Goal: Transaction & Acquisition: Download file/media

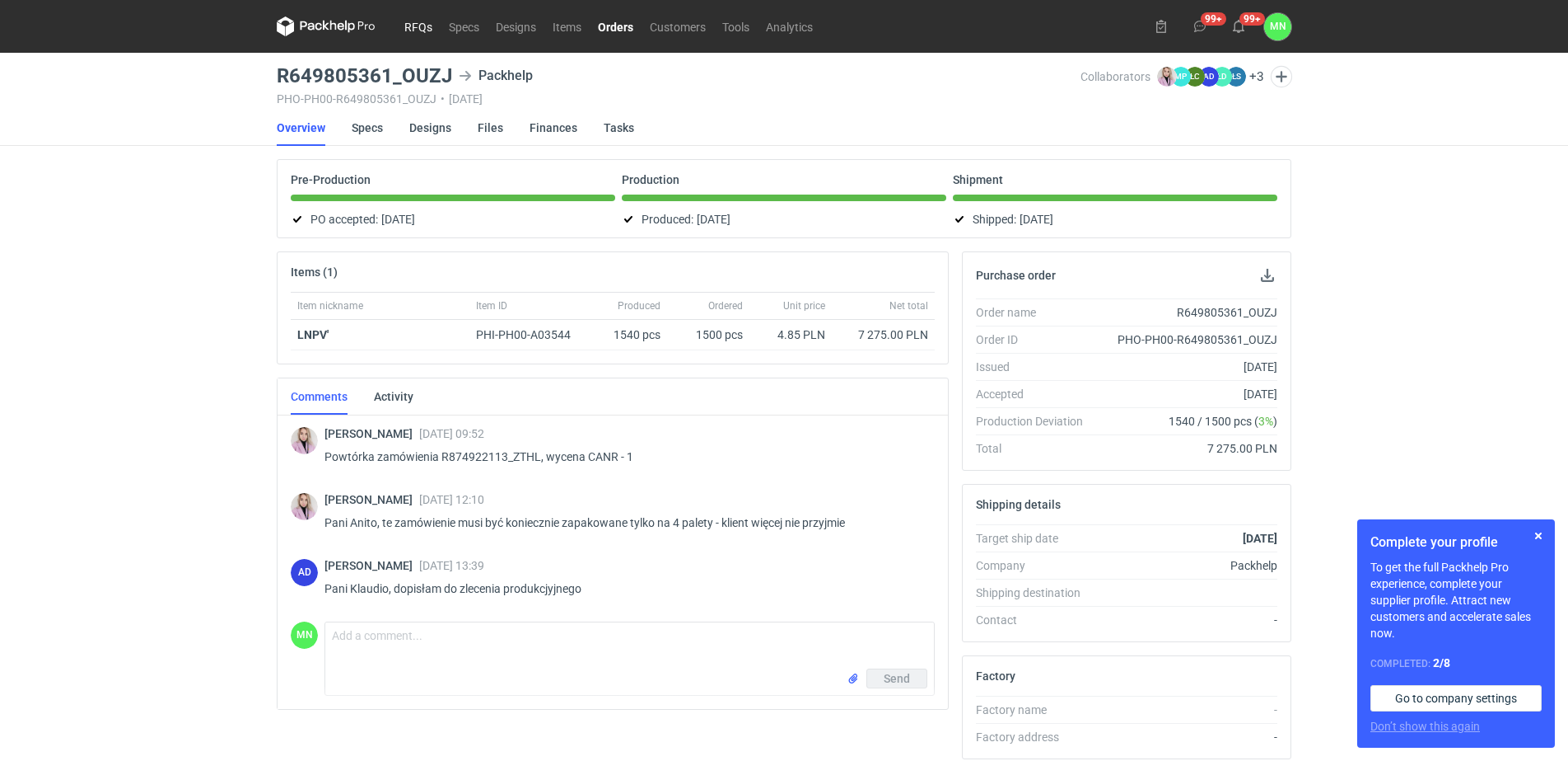
click at [412, 22] on link "RFQs" at bounding box center [417, 26] width 44 height 20
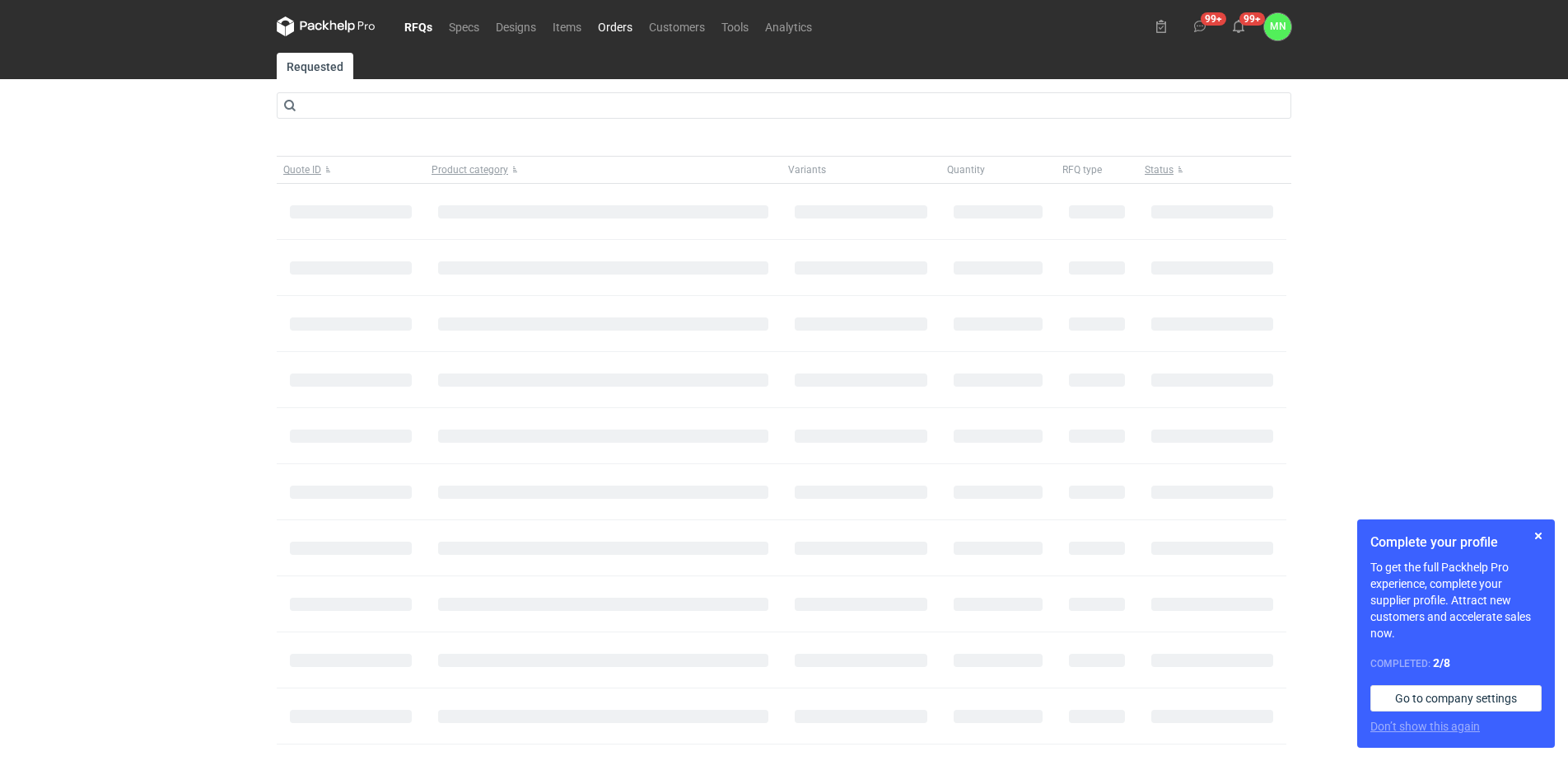
click at [631, 28] on link "Orders" at bounding box center [615, 26] width 51 height 20
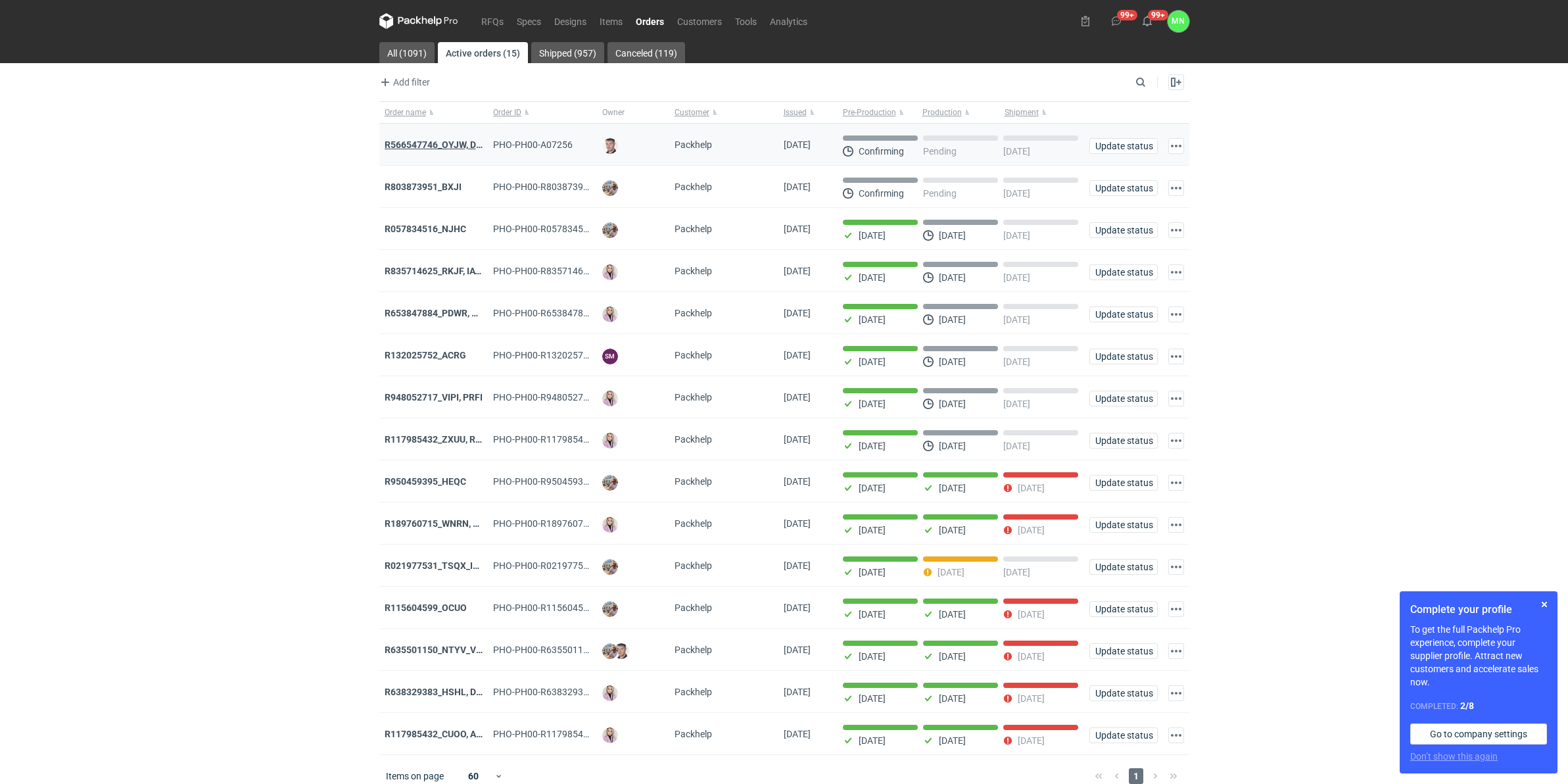
click at [448, 143] on strong "R566547746_OYJW, DJBN, [PERSON_NAME], [PERSON_NAME], OYBW, UUIL" at bounding box center [541, 145] width 312 height 10
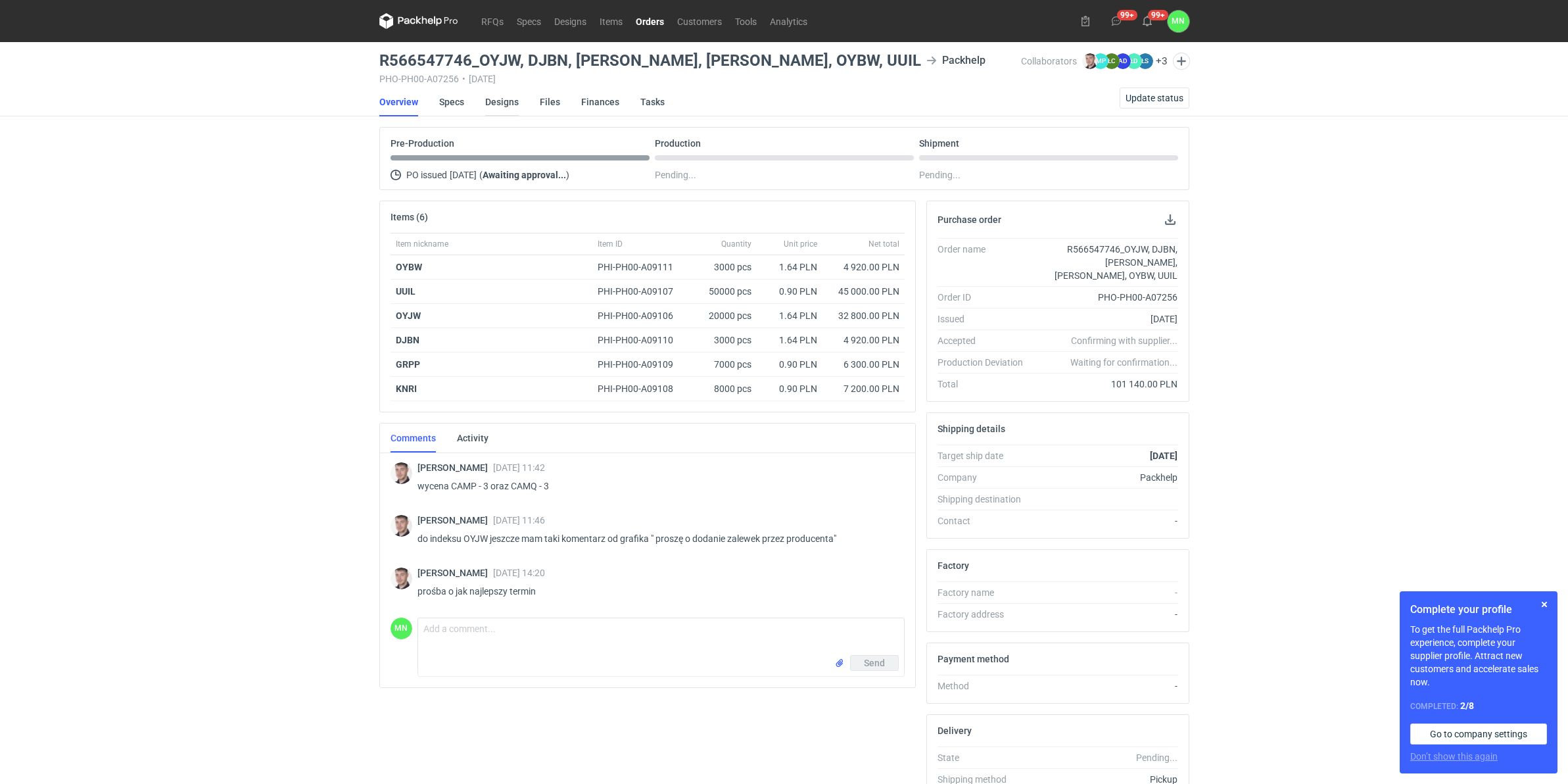
click at [502, 103] on link "Designs" at bounding box center [502, 102] width 34 height 29
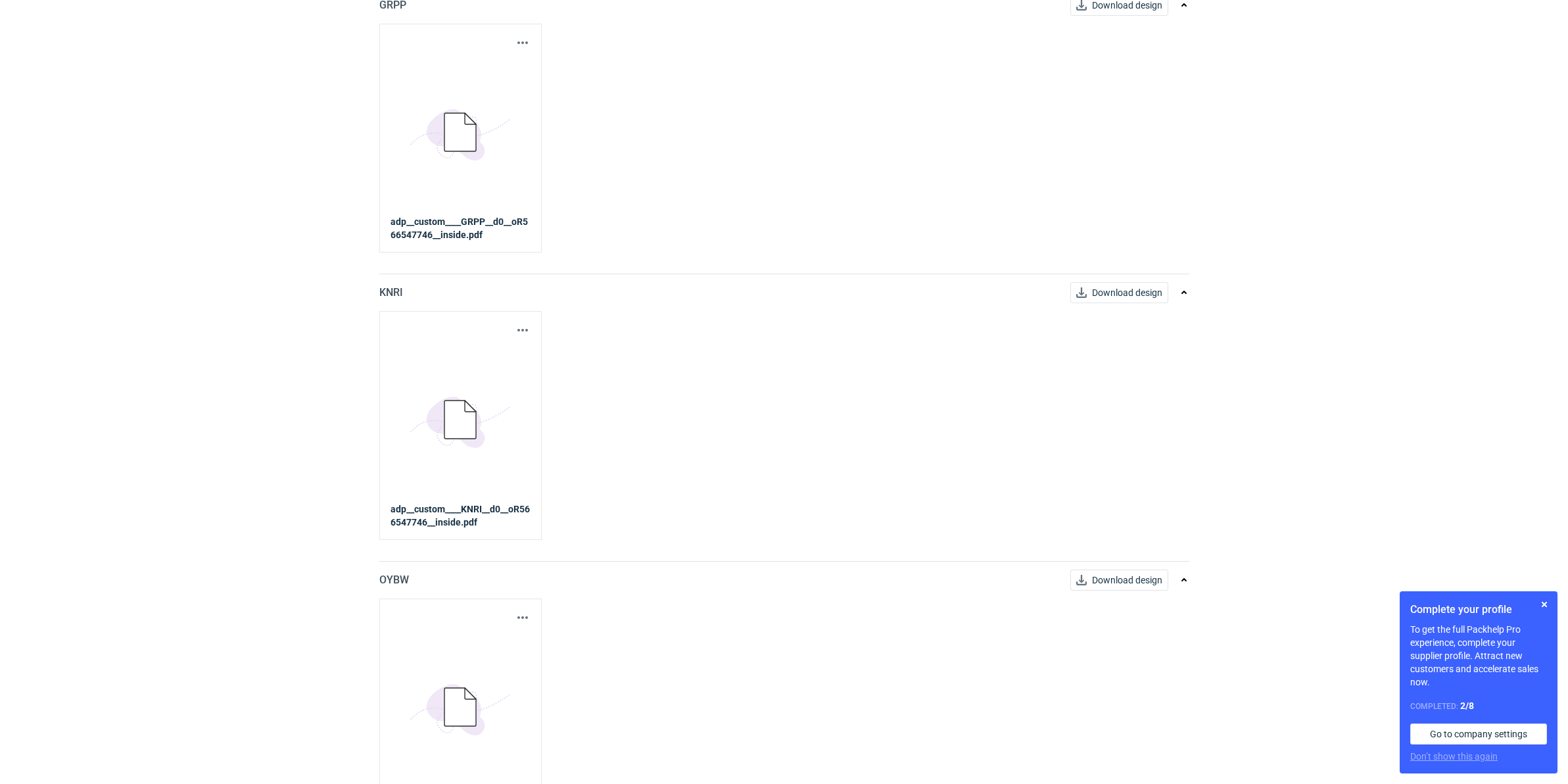
scroll to position [1080, 0]
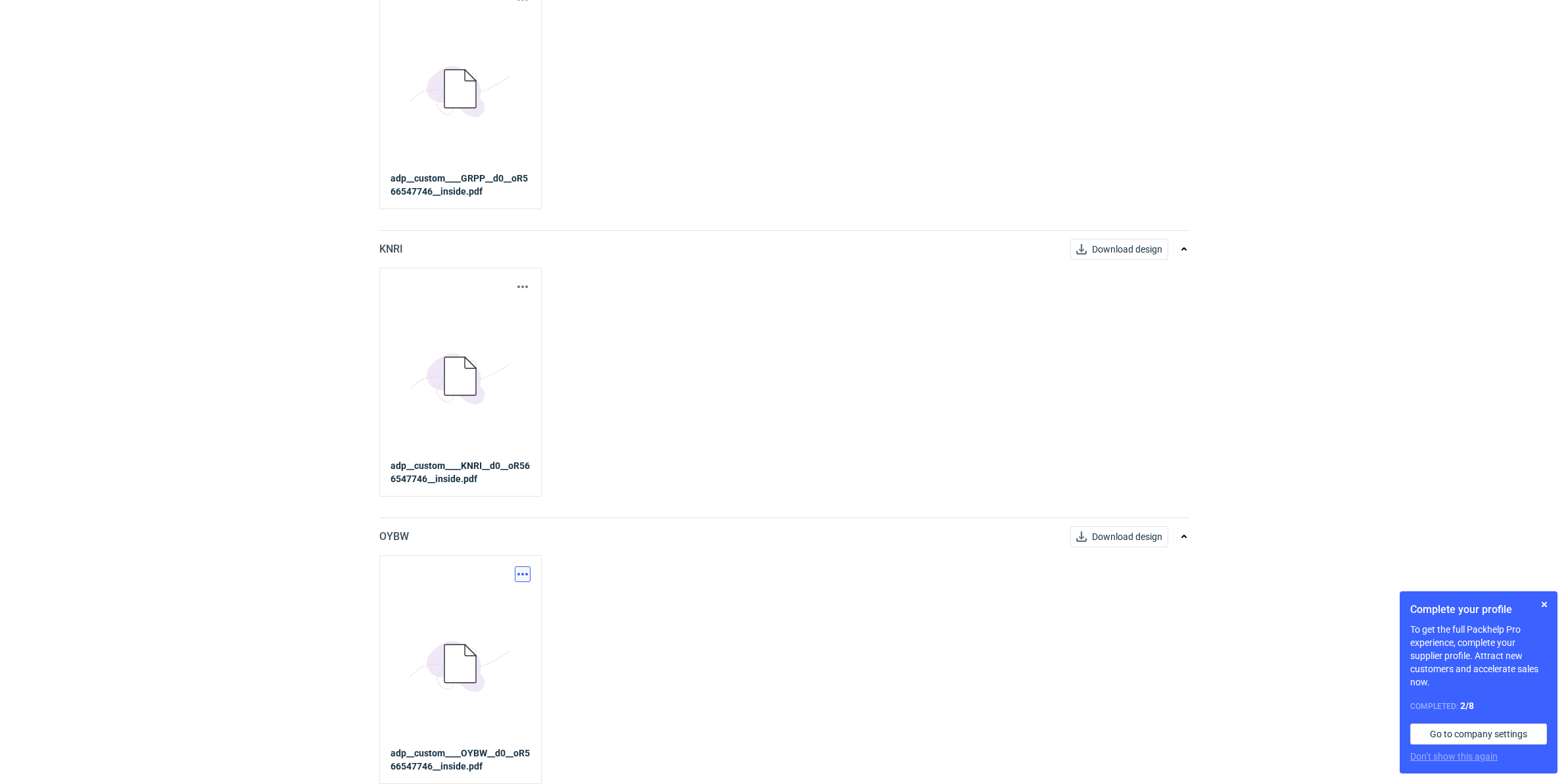
click at [527, 574] on button "button" at bounding box center [523, 574] width 16 height 16
click at [515, 596] on link "Download design part" at bounding box center [464, 602] width 121 height 21
click at [520, 580] on button "button" at bounding box center [523, 574] width 16 height 16
click at [510, 597] on link "Download design part" at bounding box center [464, 602] width 121 height 21
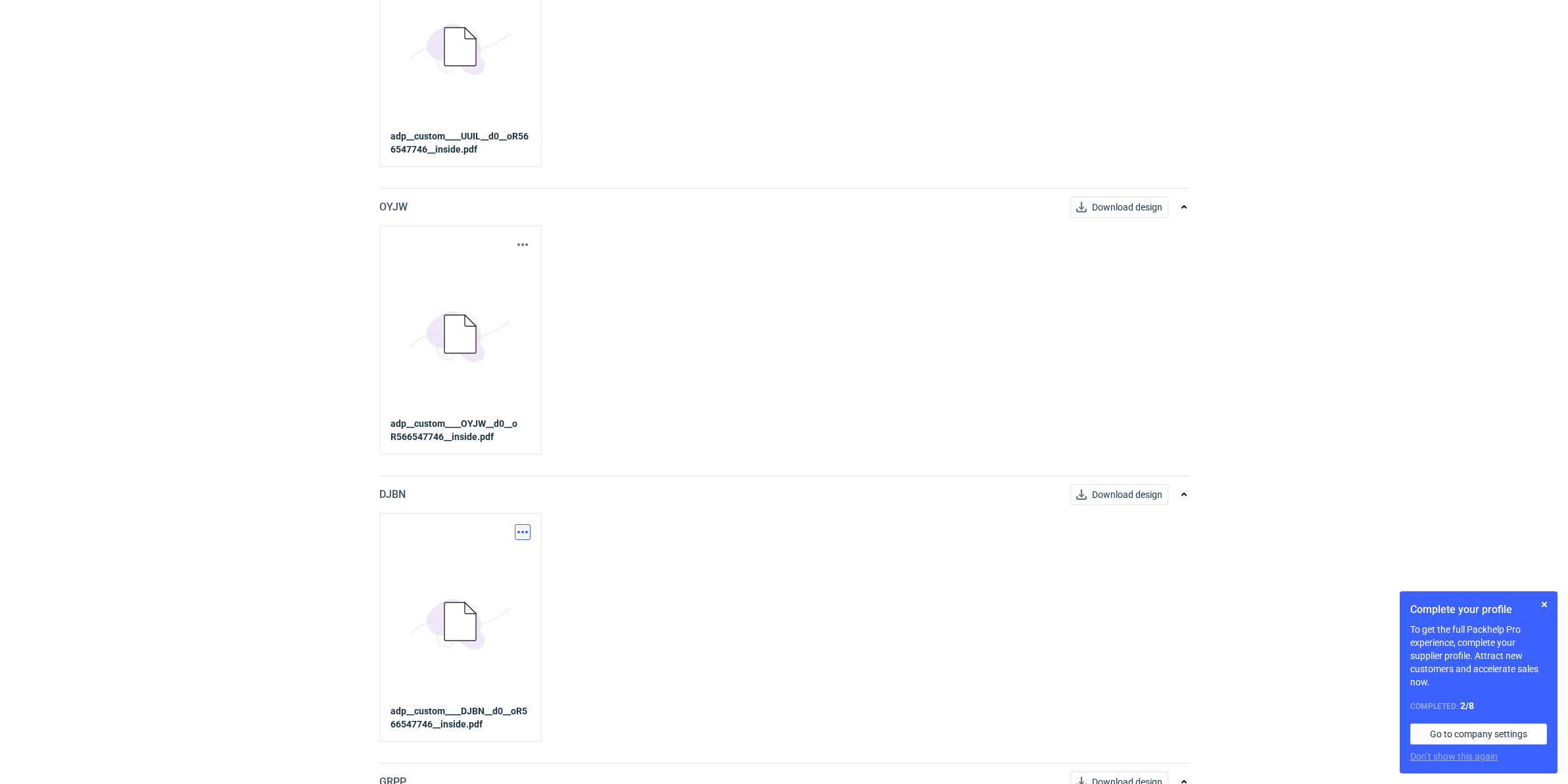
click at [523, 529] on button "button" at bounding box center [523, 532] width 16 height 16
click at [511, 564] on link "Download design part" at bounding box center [464, 562] width 121 height 21
click at [515, 250] on button "button" at bounding box center [523, 244] width 16 height 16
click at [455, 274] on link "Download design part" at bounding box center [464, 273] width 121 height 21
click at [1251, 601] on button "button" at bounding box center [1544, 604] width 16 height 16
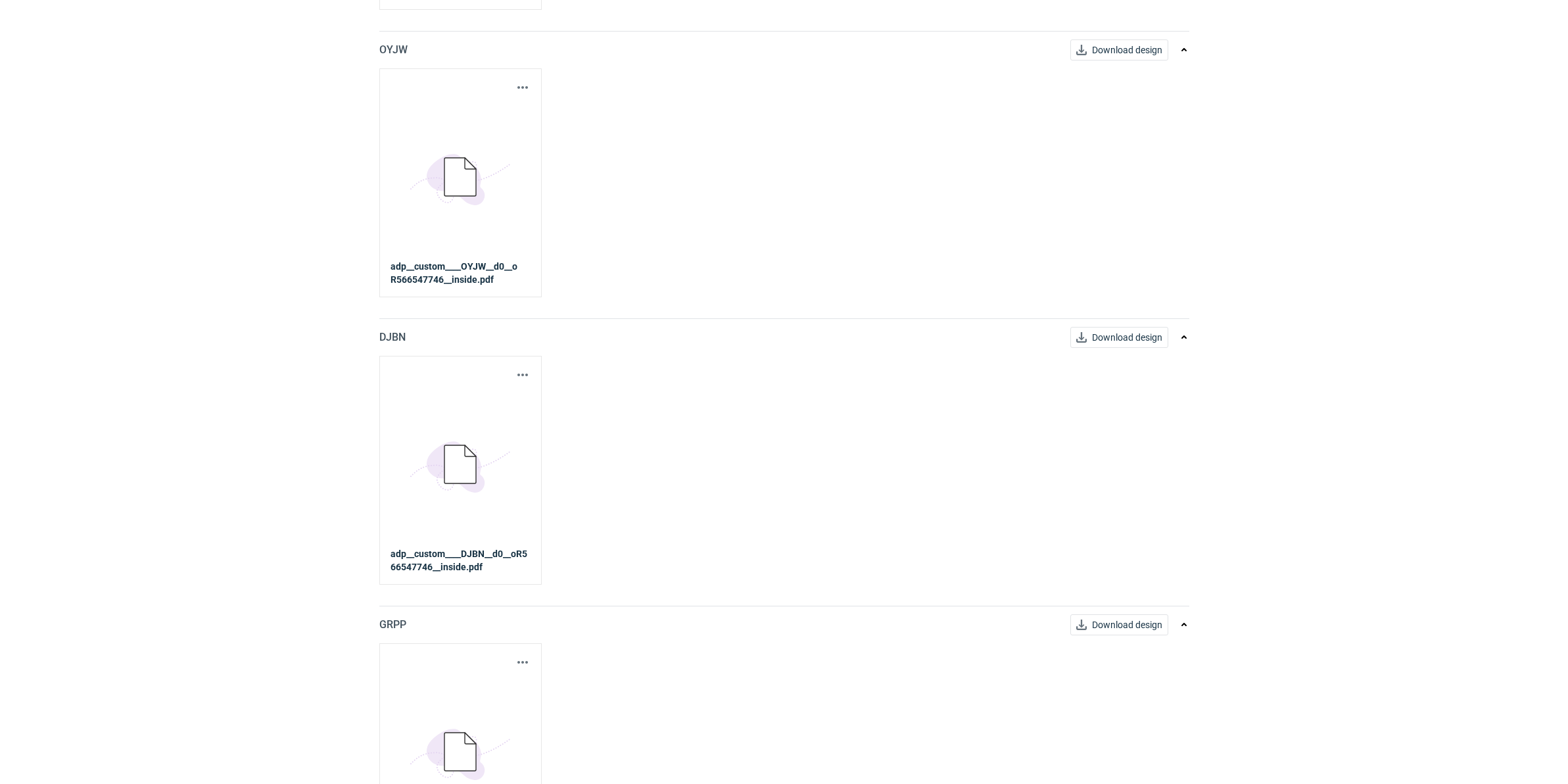
scroll to position [505, 0]
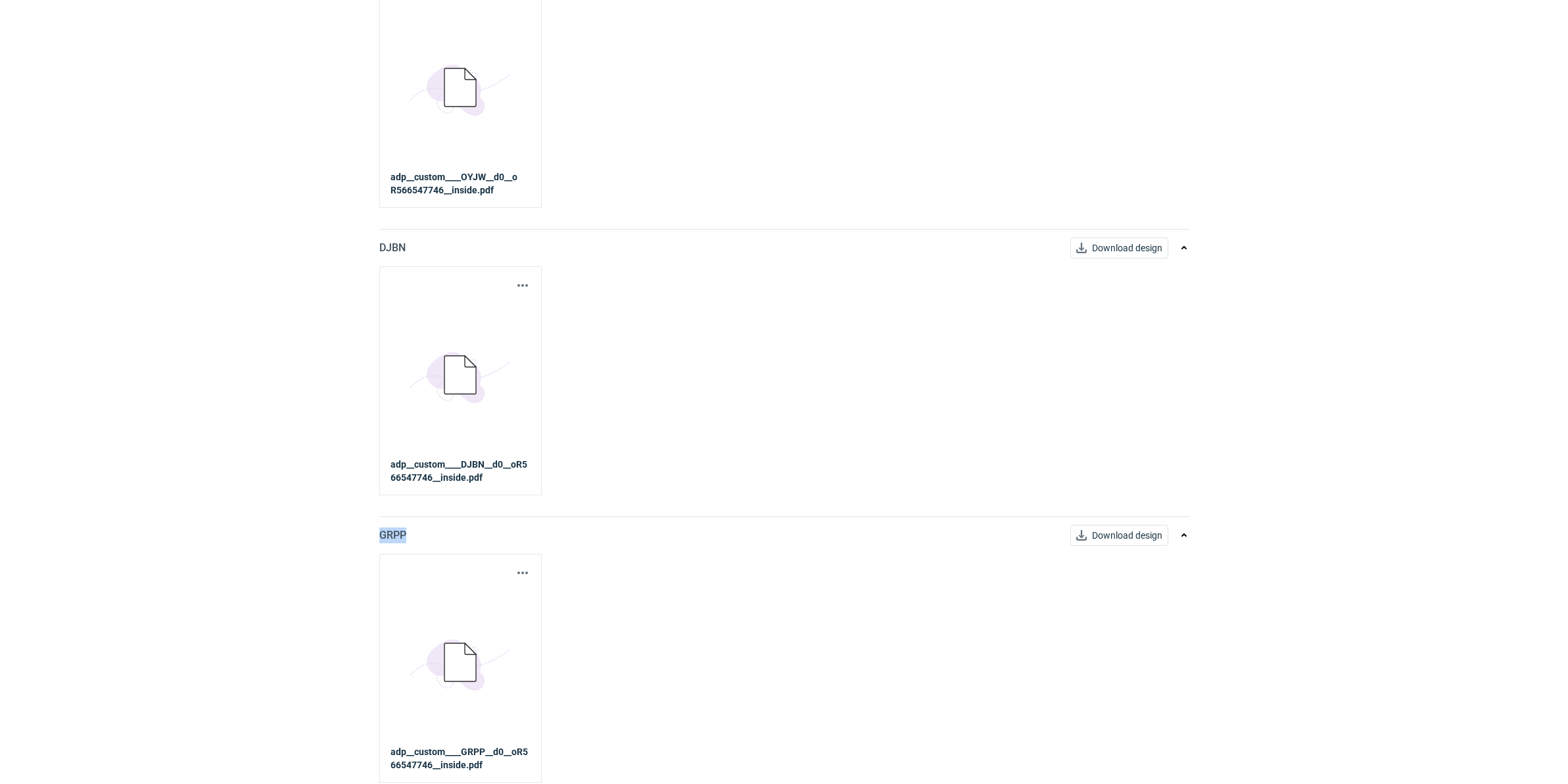
drag, startPoint x: 413, startPoint y: 534, endPoint x: 376, endPoint y: 541, distance: 37.7
click at [376, 541] on main "R566547746_OYJW, DJBN, [PERSON_NAME], [PERSON_NAME], OYBW, UUIL Packhelp PHO-PH…" at bounding box center [785, 448] width 821 height 1820
copy p "GRPP"
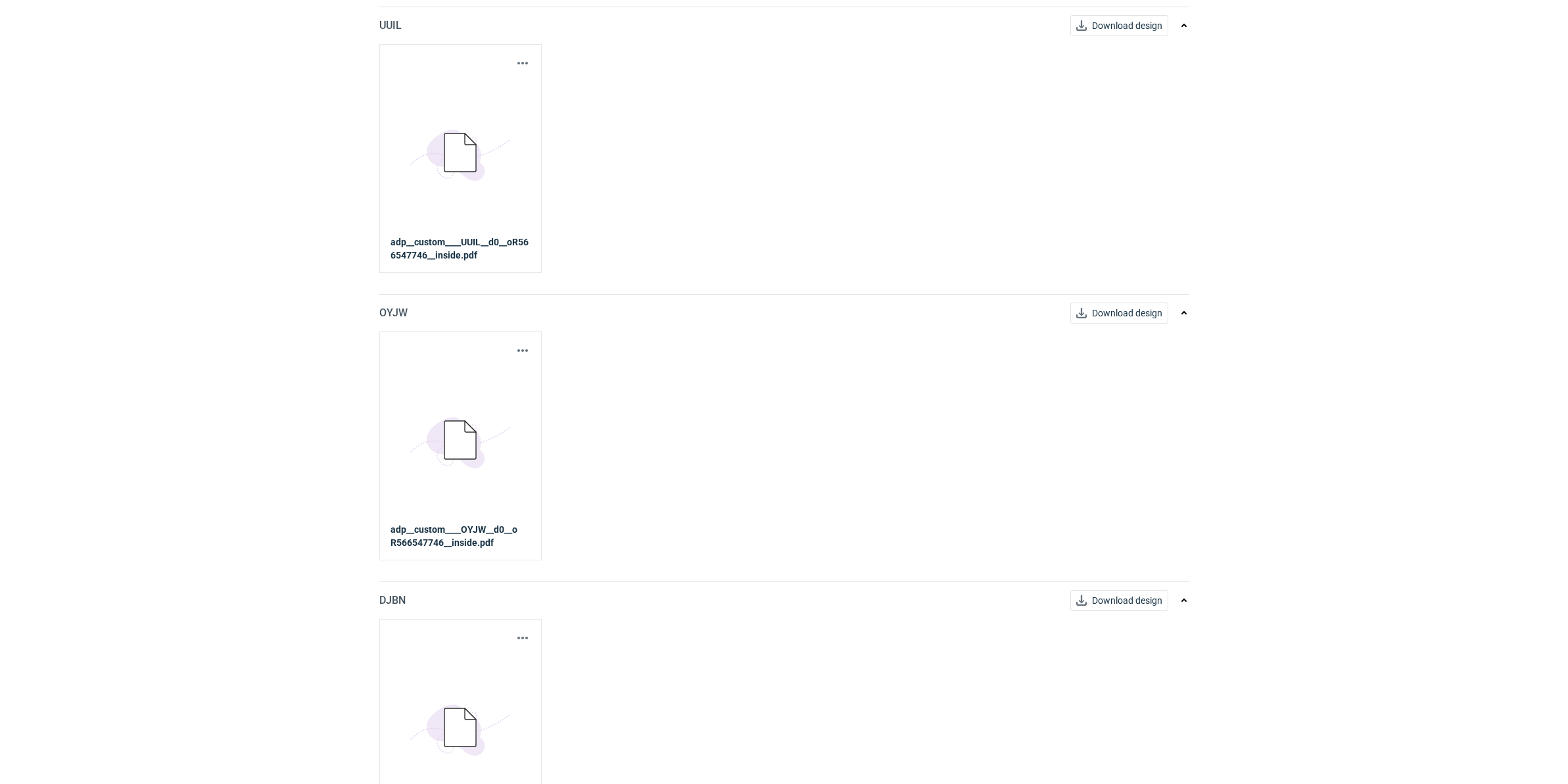
scroll to position [94, 0]
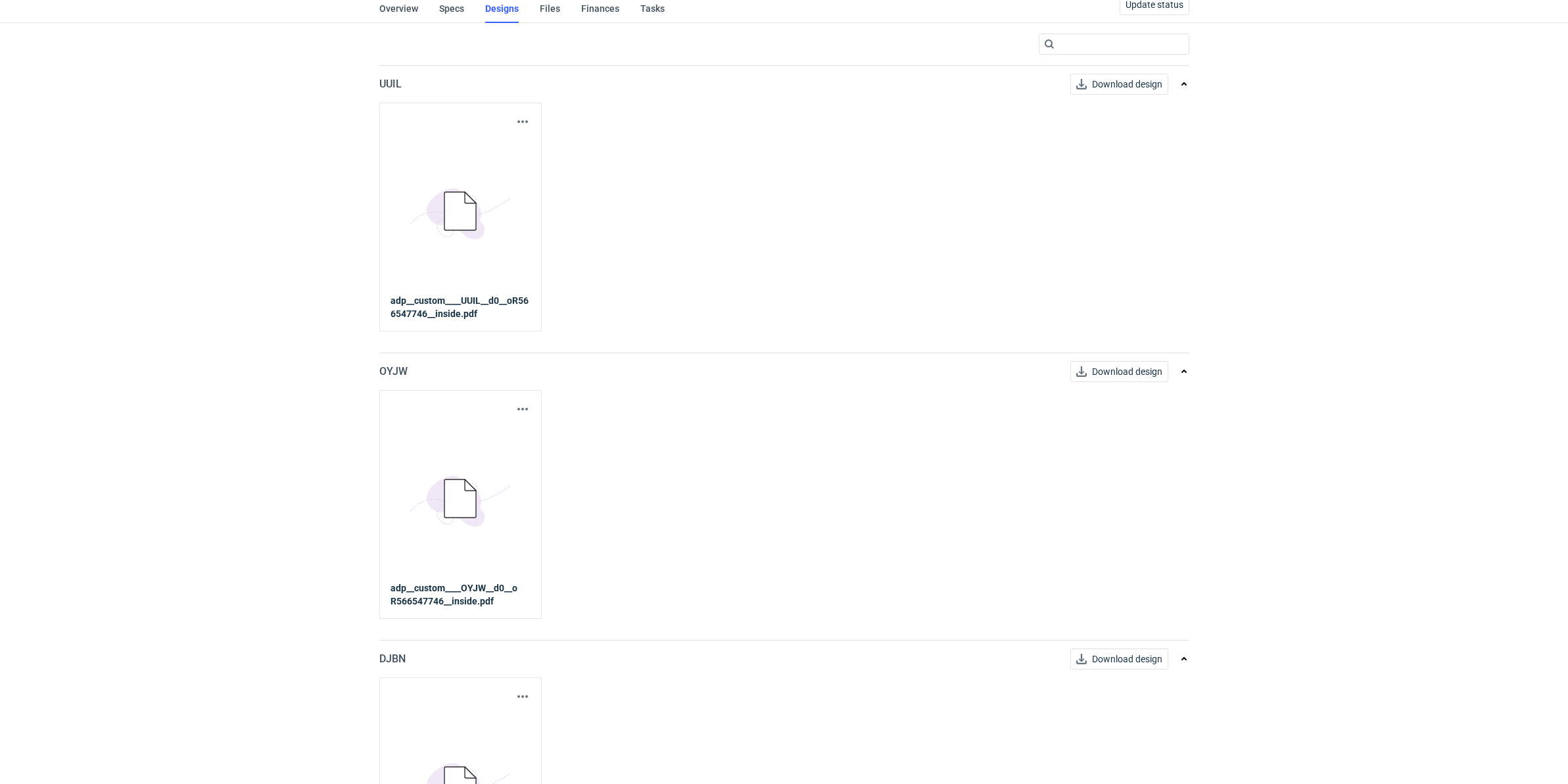
click at [398, 367] on p "OYJW" at bounding box center [394, 371] width 28 height 16
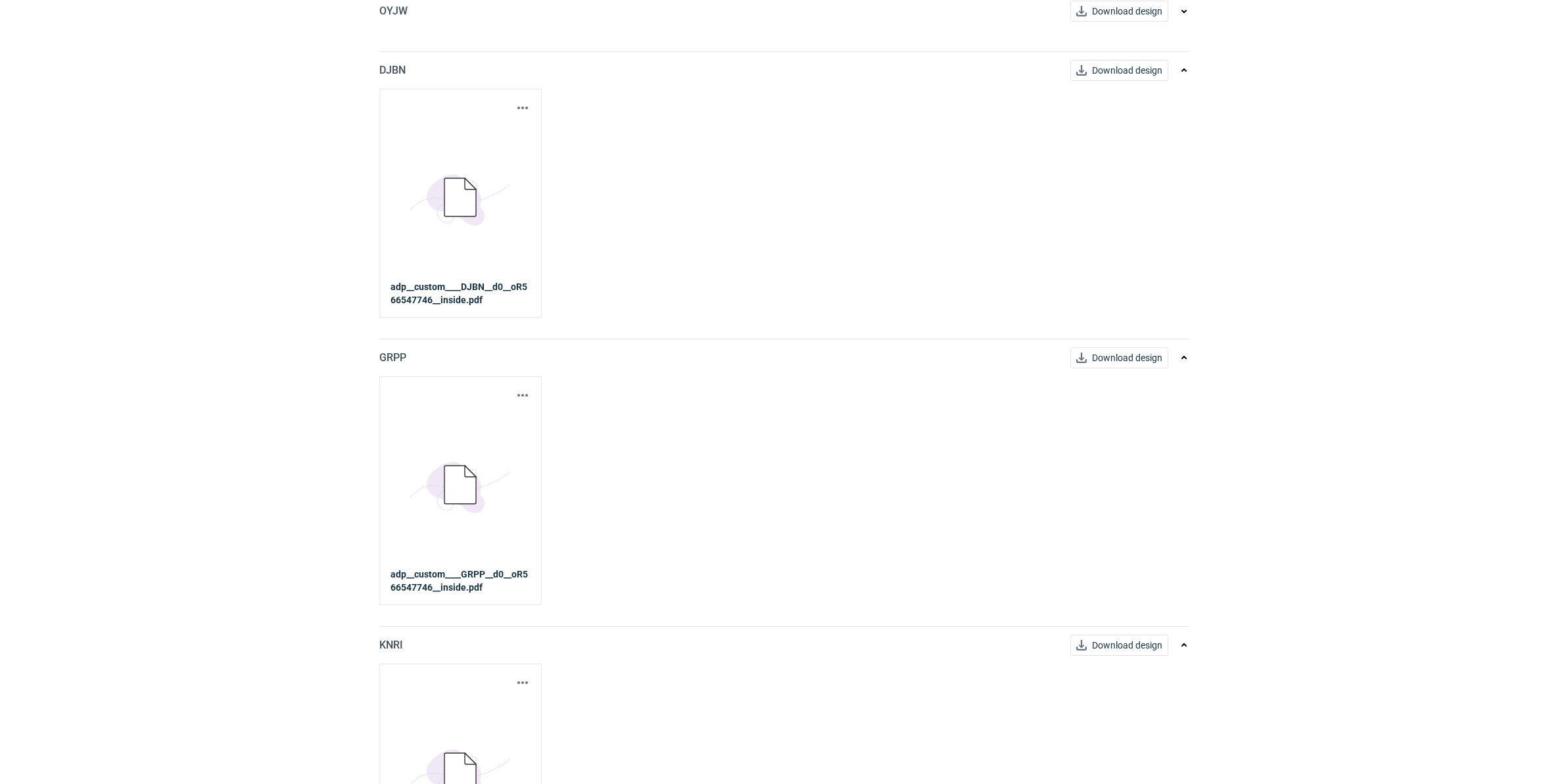
scroll to position [505, 0]
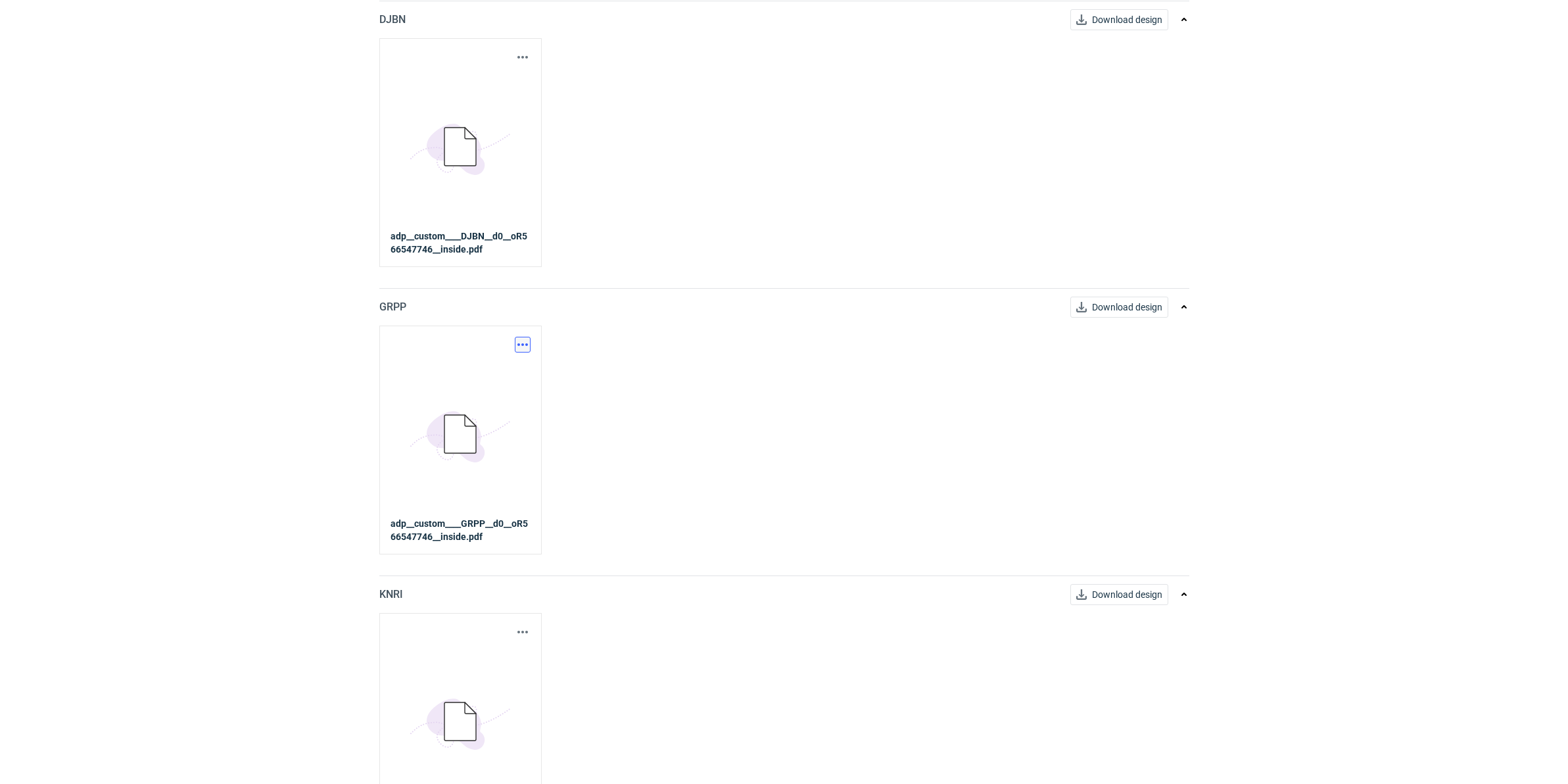
click at [520, 346] on button "button" at bounding box center [523, 344] width 16 height 16
click at [472, 383] on link "Download design part" at bounding box center [464, 374] width 121 height 21
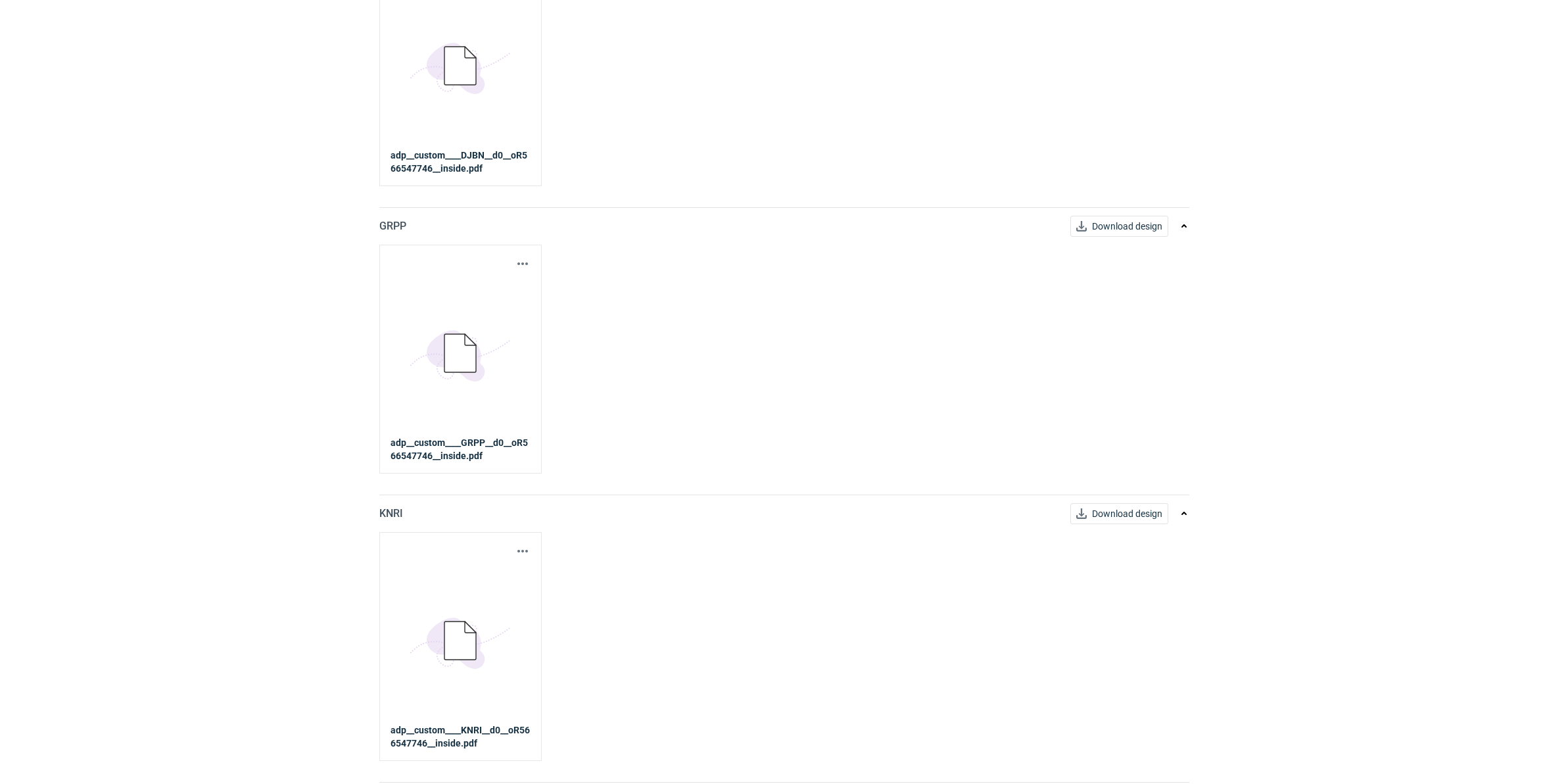
scroll to position [586, 0]
click at [523, 541] on div "Download design part 5BD5AC33-3523-40E7-9262-1BFF0AD53D48@1x adp__custom____KNR…" at bounding box center [461, 645] width 162 height 229
click at [518, 547] on button "button" at bounding box center [523, 550] width 16 height 16
click at [516, 583] on link "Download design part" at bounding box center [464, 580] width 121 height 21
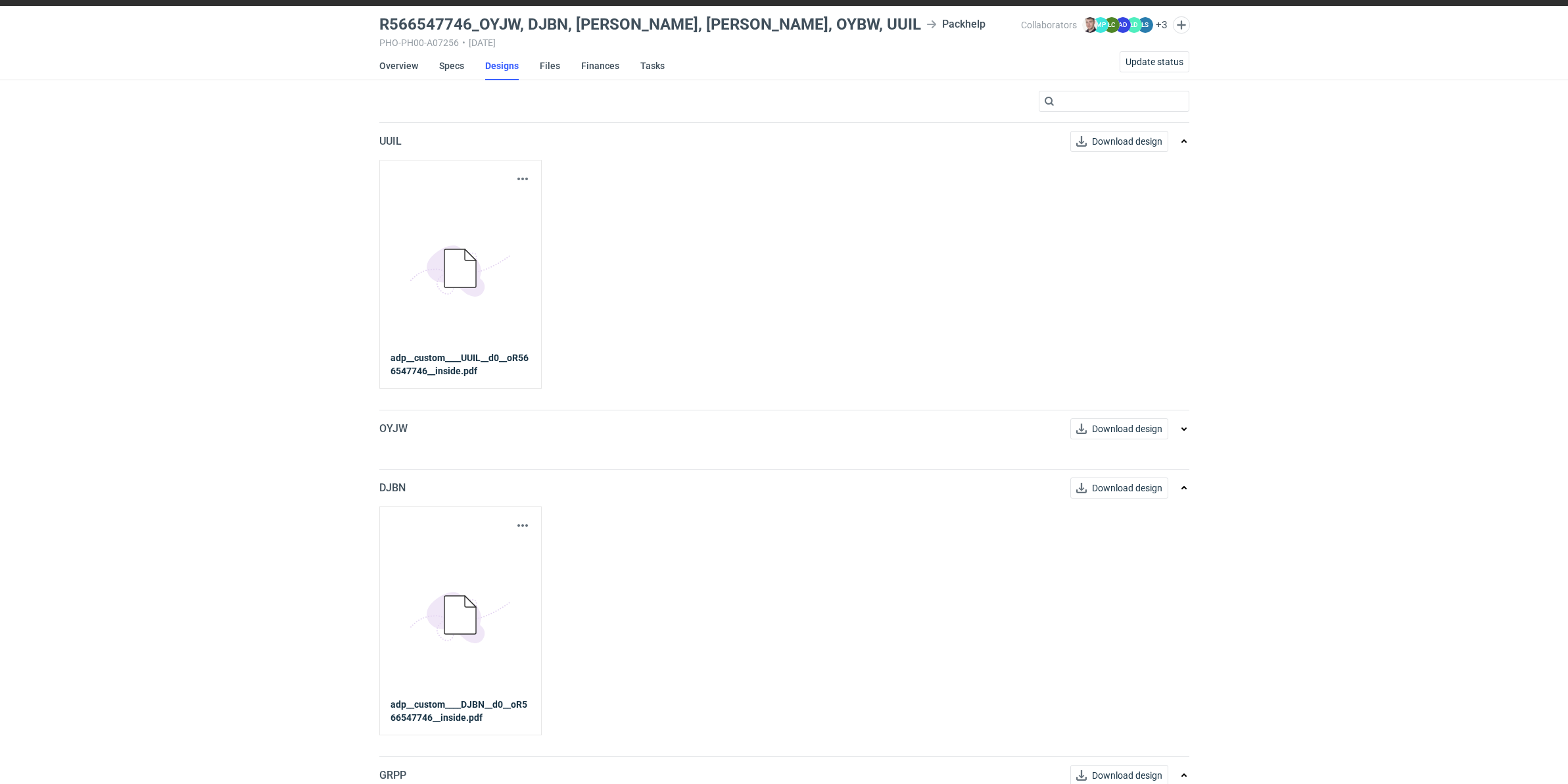
scroll to position [0, 0]
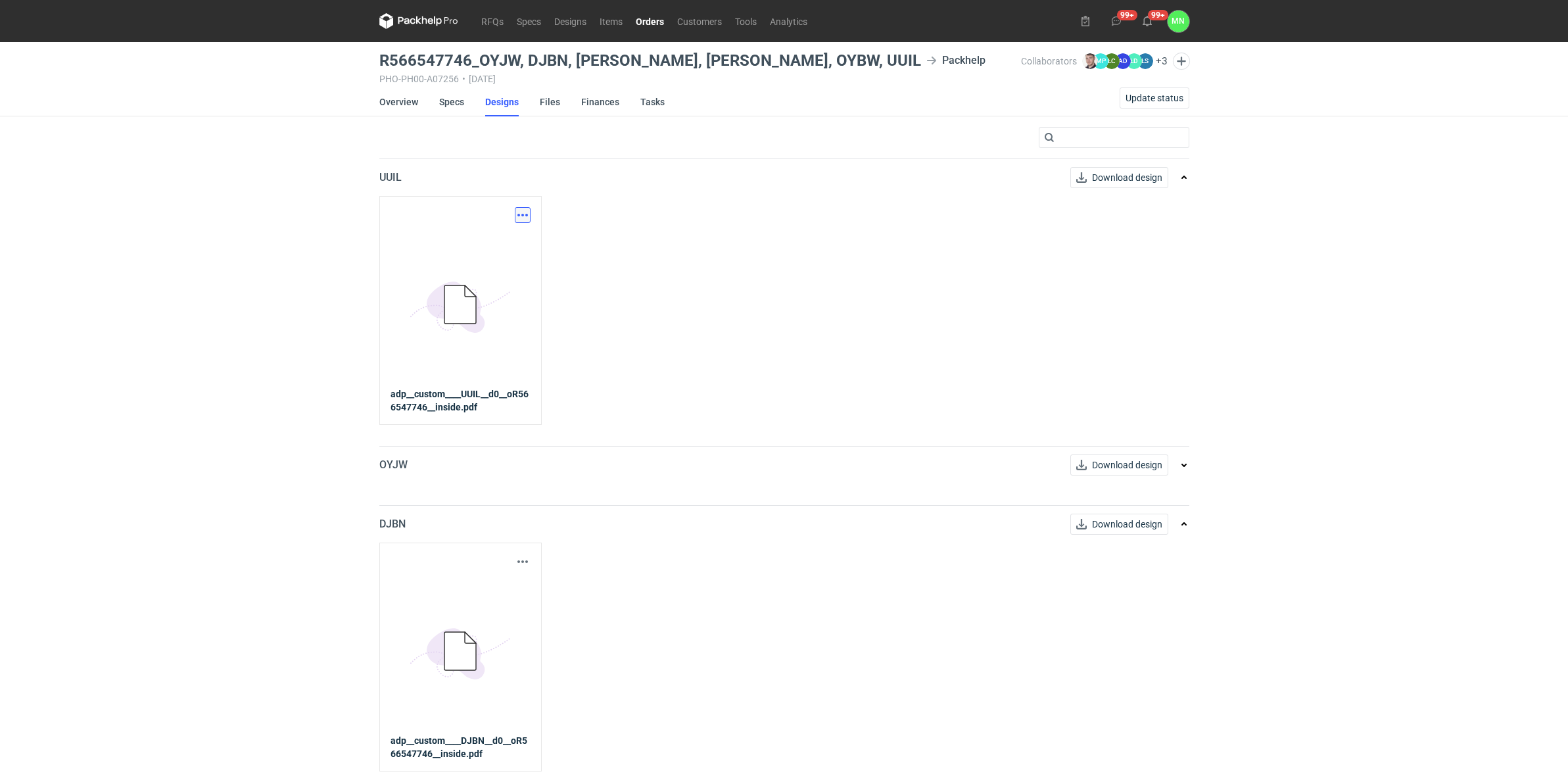
click at [517, 215] on button "button" at bounding box center [523, 215] width 16 height 16
click at [475, 250] on link "Download design part" at bounding box center [464, 243] width 121 height 21
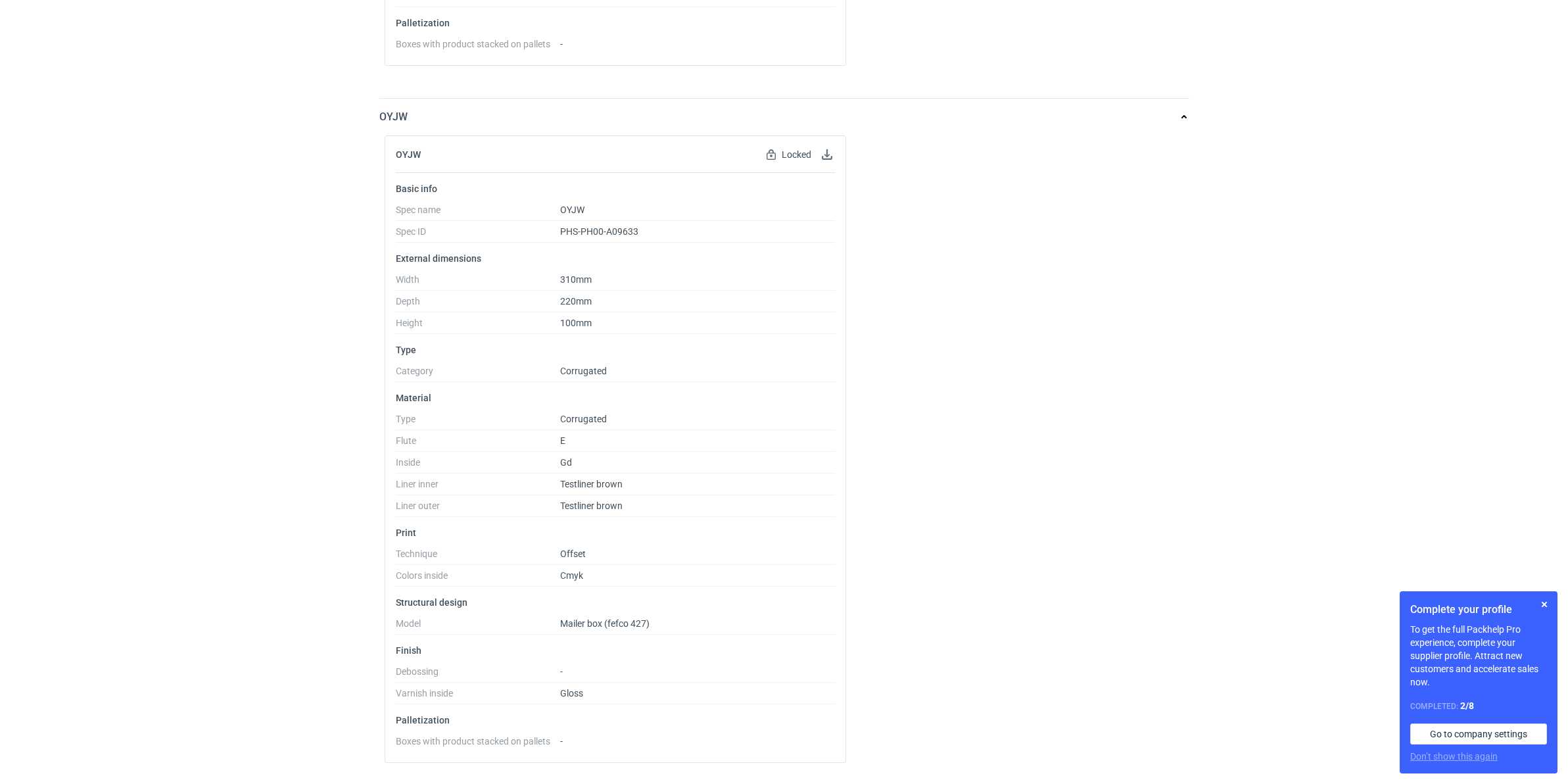
scroll to position [757, 0]
click at [392, 116] on p "OYJW" at bounding box center [394, 118] width 28 height 16
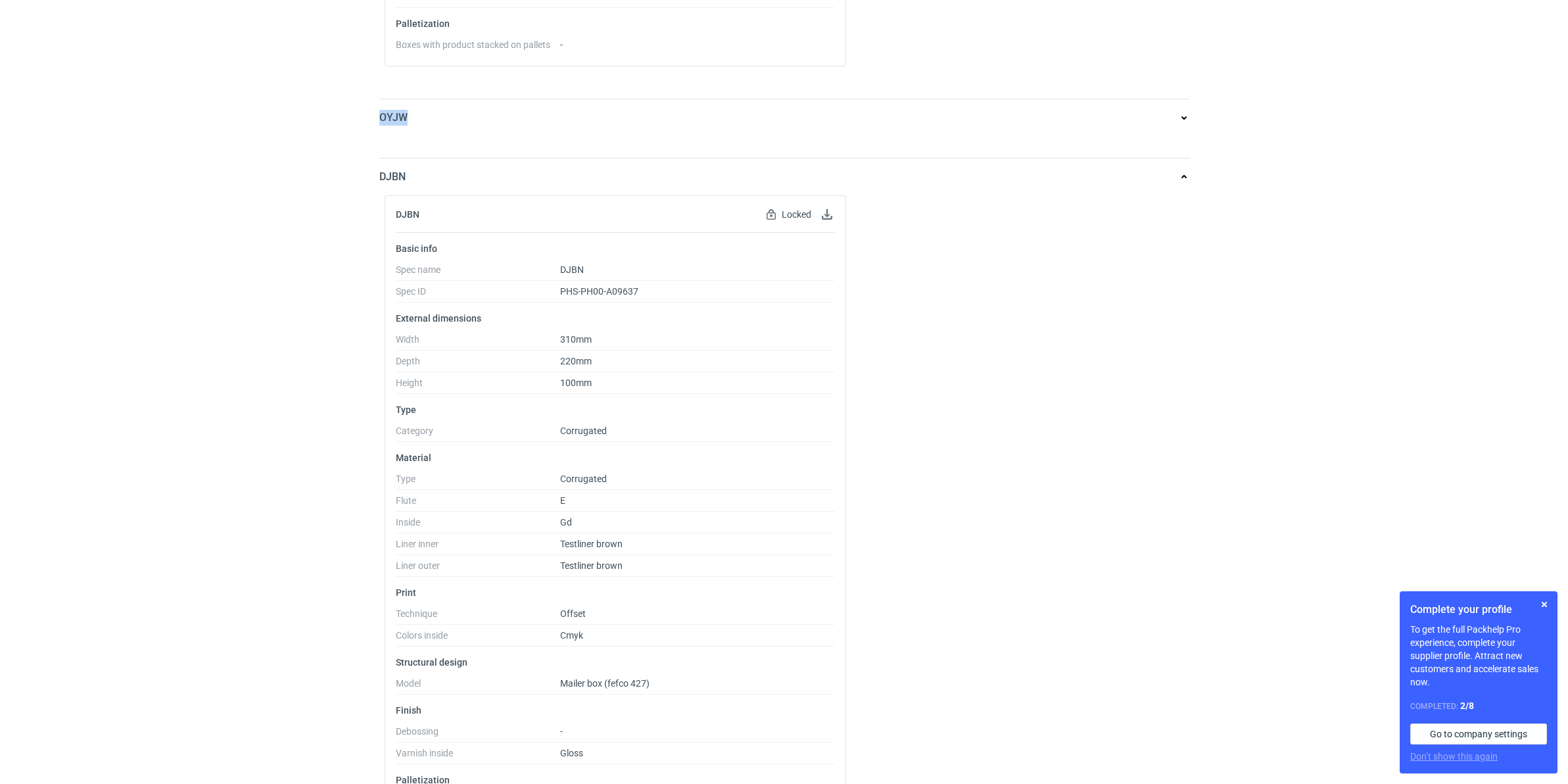
click at [392, 116] on p "OYJW" at bounding box center [394, 118] width 28 height 16
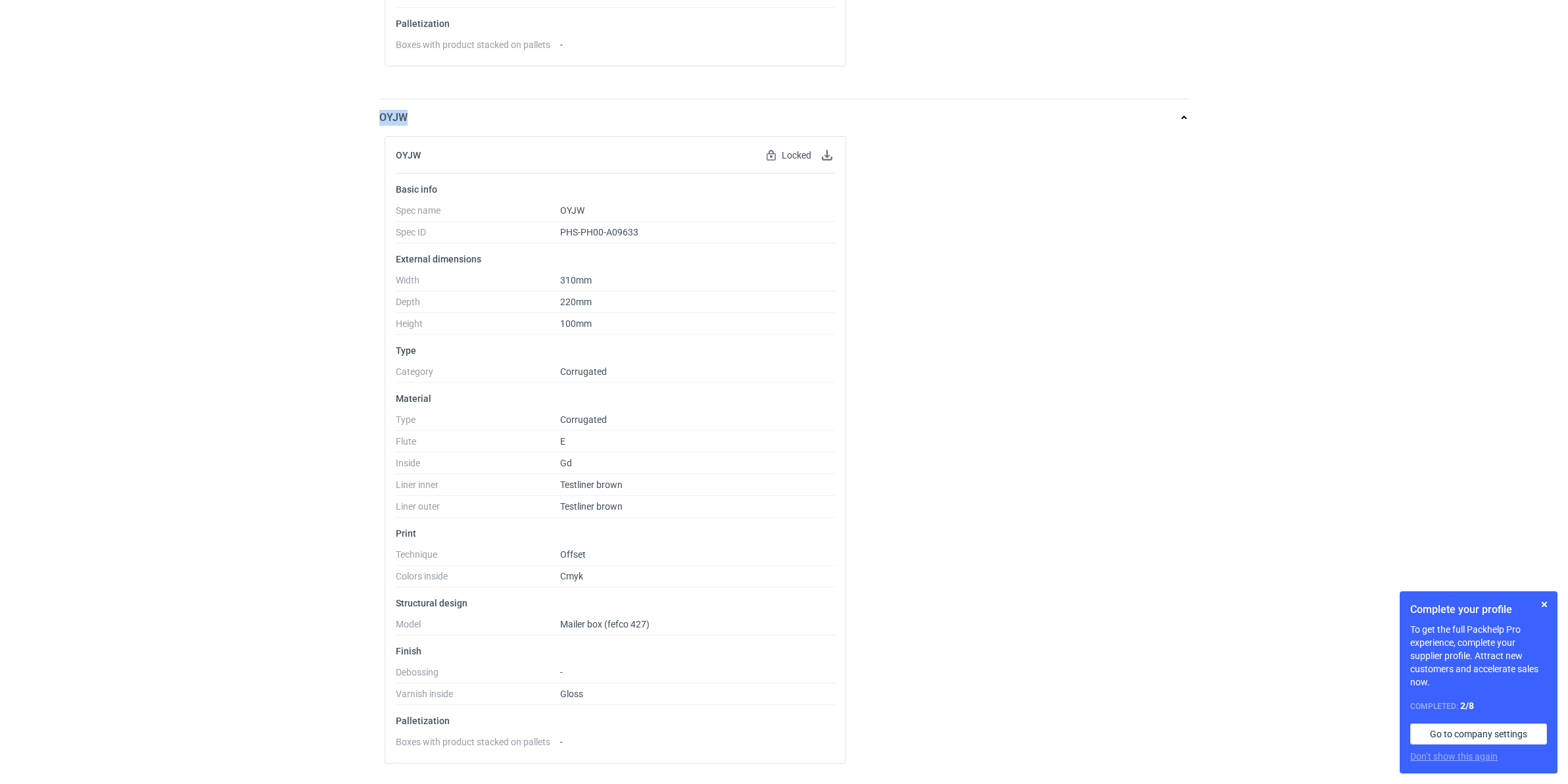
copy p "OYJW"
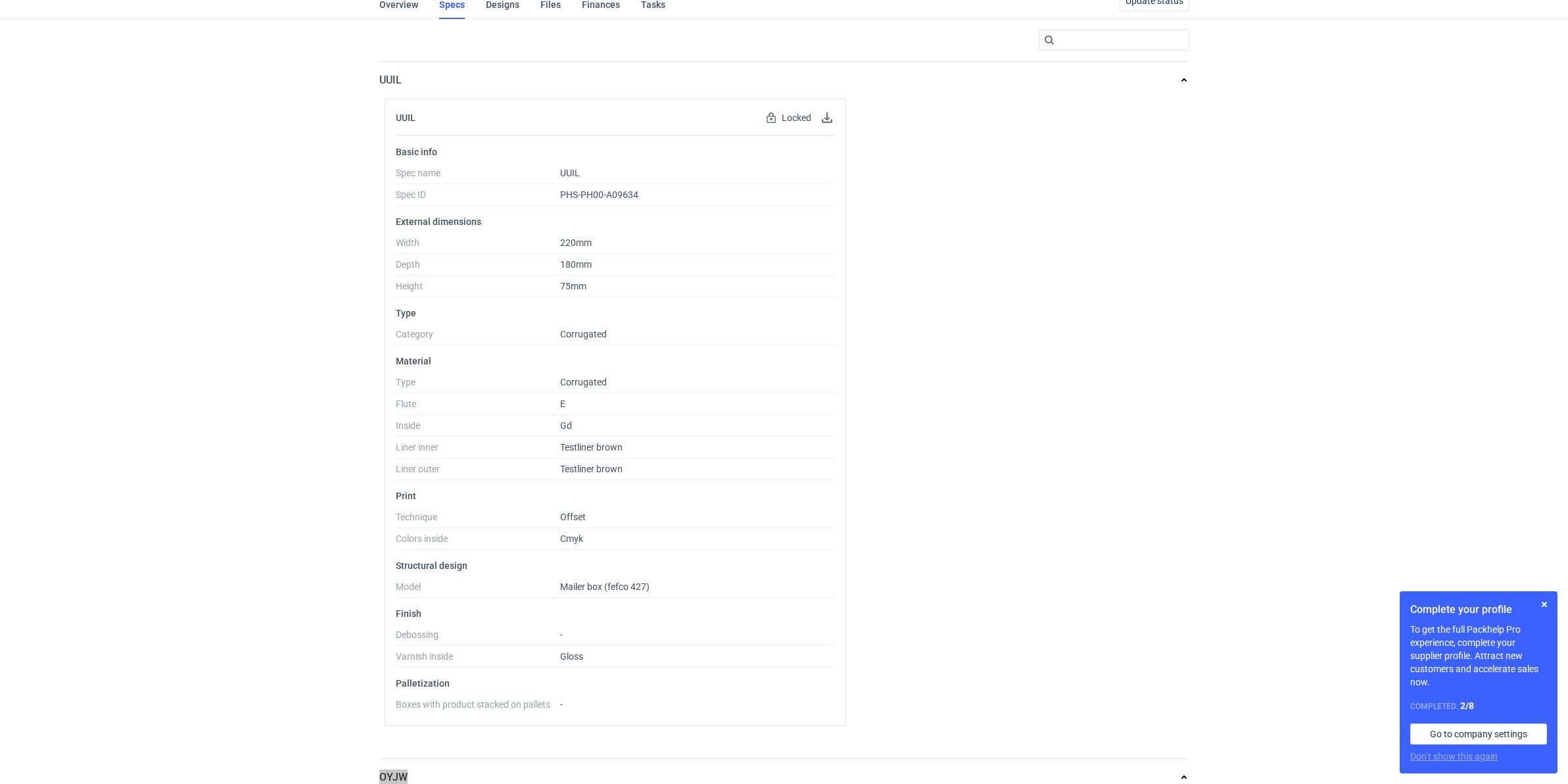
scroll to position [0, 0]
